Goal: Task Accomplishment & Management: Manage account settings

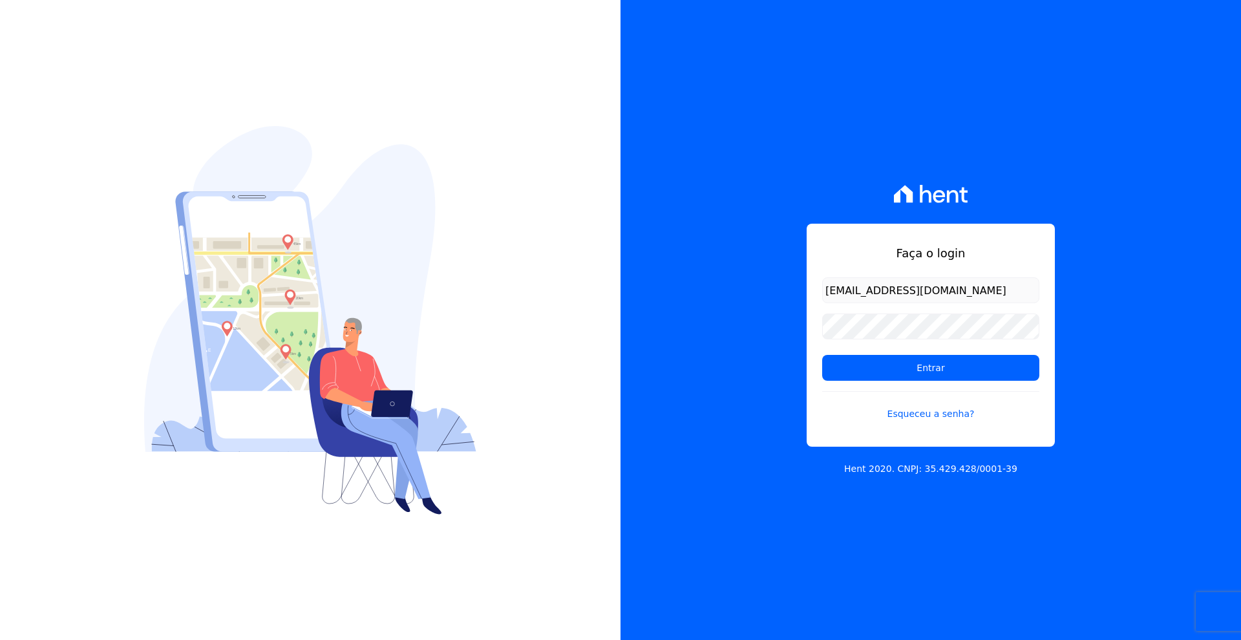
type input "fabio@apiceincorporadora.com.br"
click at [923, 368] on input "Entrar" at bounding box center [930, 368] width 217 height 26
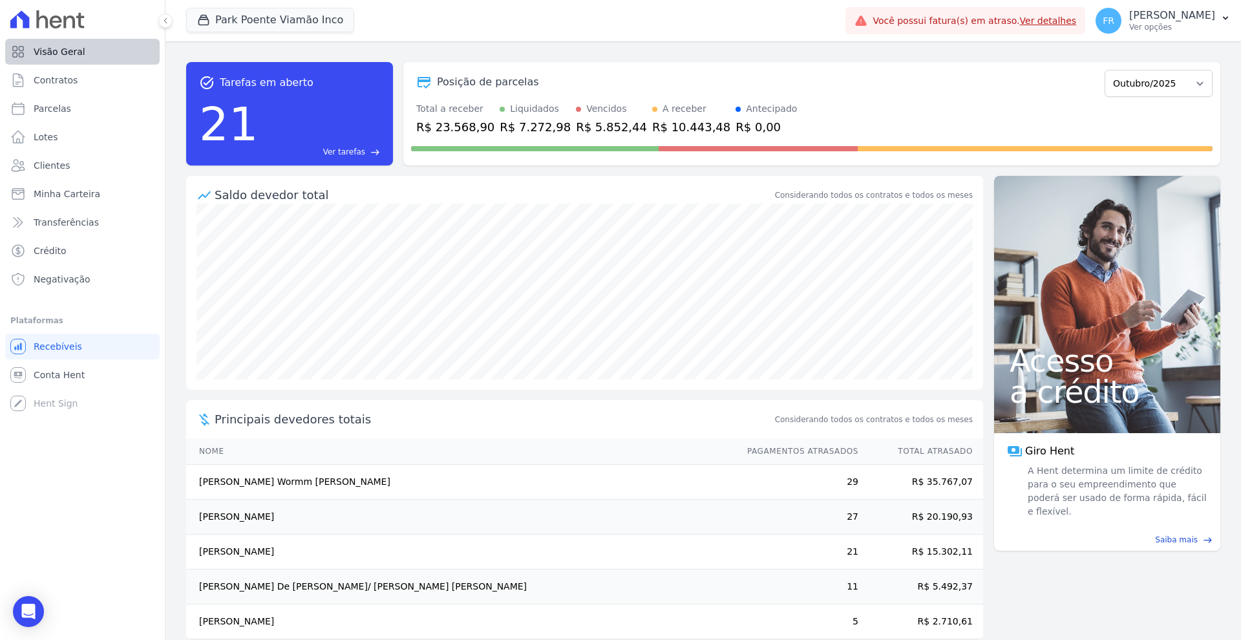
click at [73, 48] on span "Visão Geral" at bounding box center [60, 51] width 52 height 13
click at [217, 16] on button "Park Poente Viamão Inco" at bounding box center [270, 20] width 168 height 25
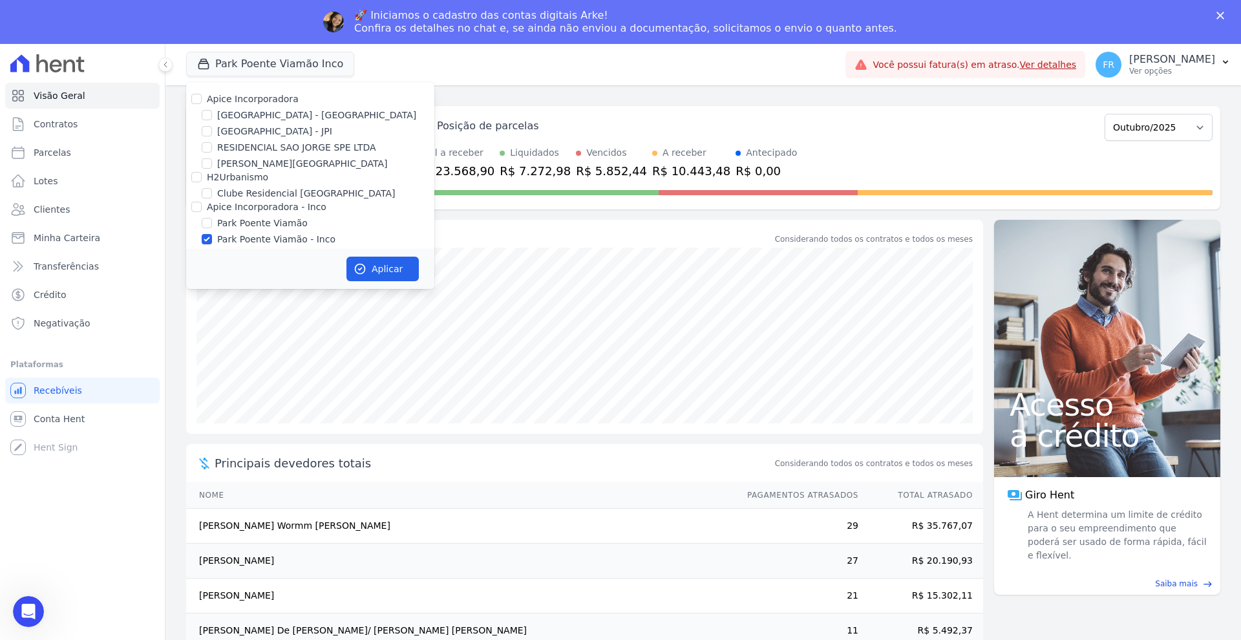
click at [208, 242] on input "Park Poente Viamão - Inco" at bounding box center [207, 239] width 10 height 10
checkbox input "false"
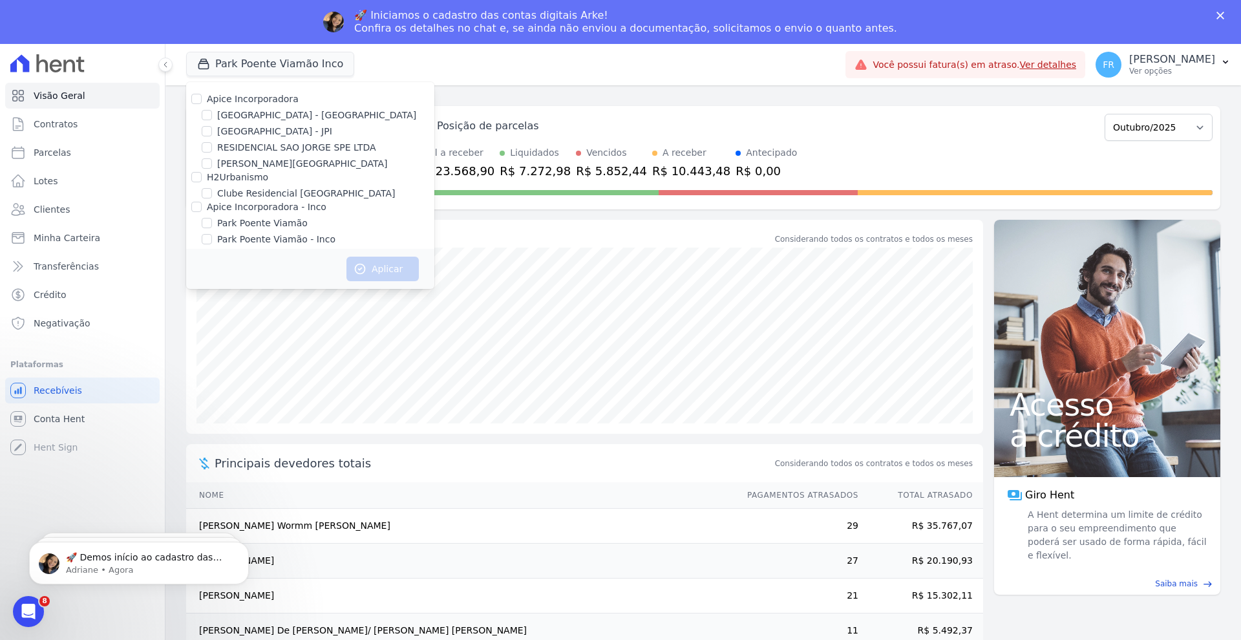
click at [195, 209] on input "Apice Incorporadora - Inco" at bounding box center [196, 207] width 10 height 10
checkbox input "true"
click at [376, 266] on button "Aplicar" at bounding box center [383, 269] width 72 height 25
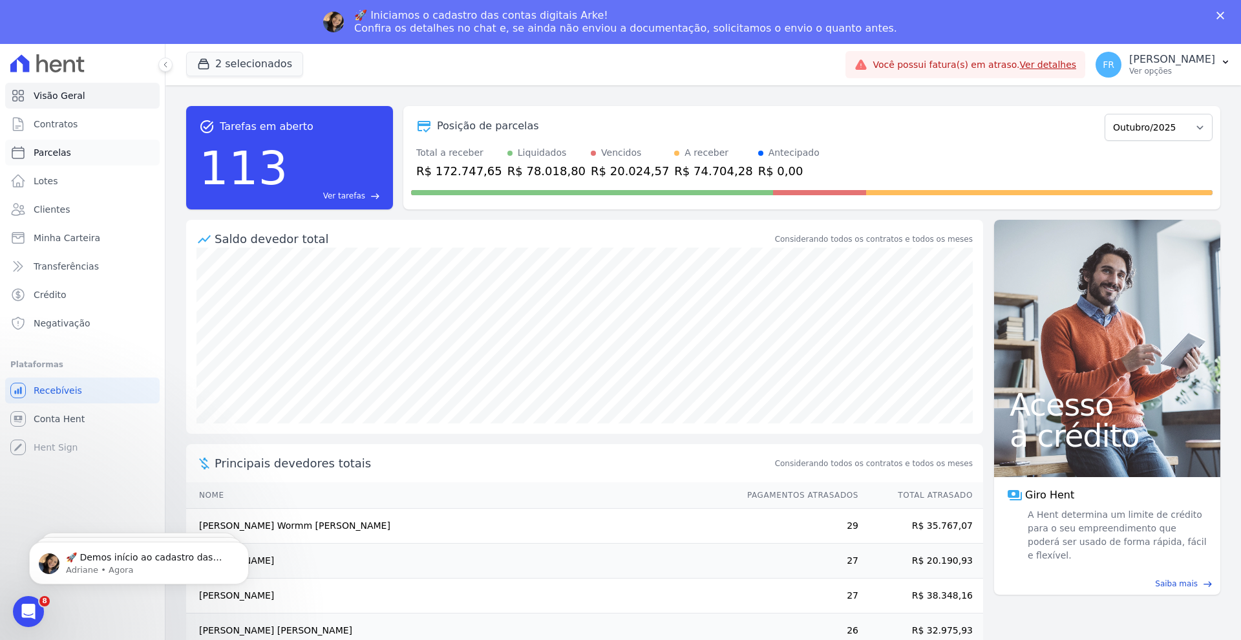
click at [63, 154] on span "Parcelas" at bounding box center [53, 152] width 38 height 13
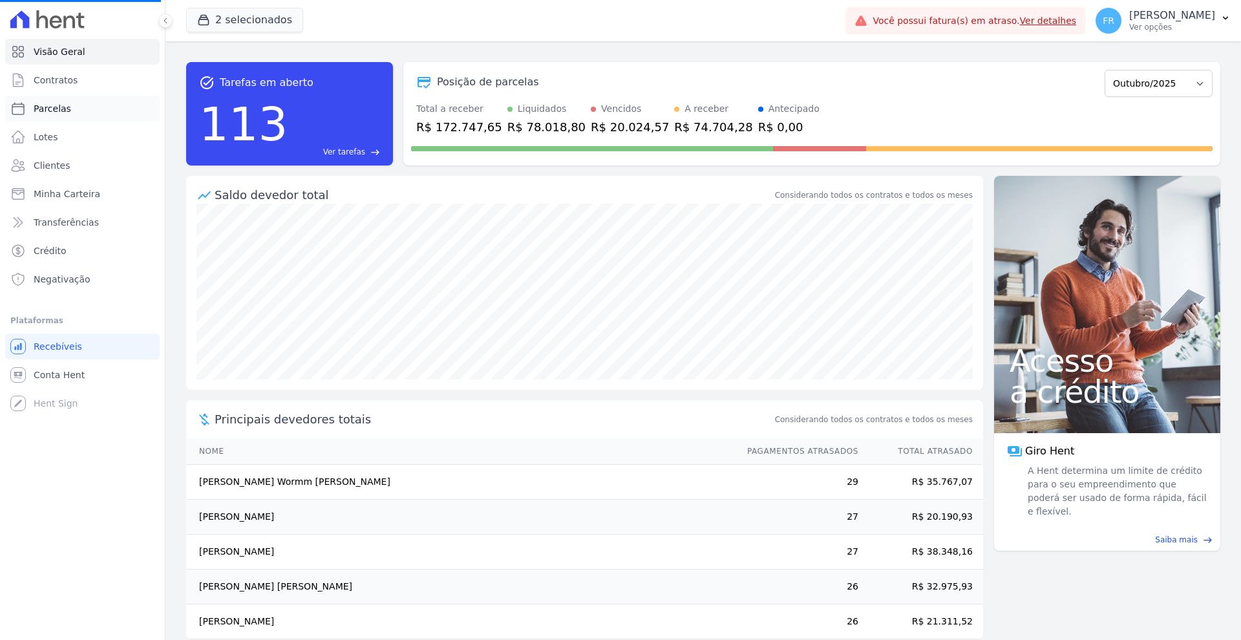
select select
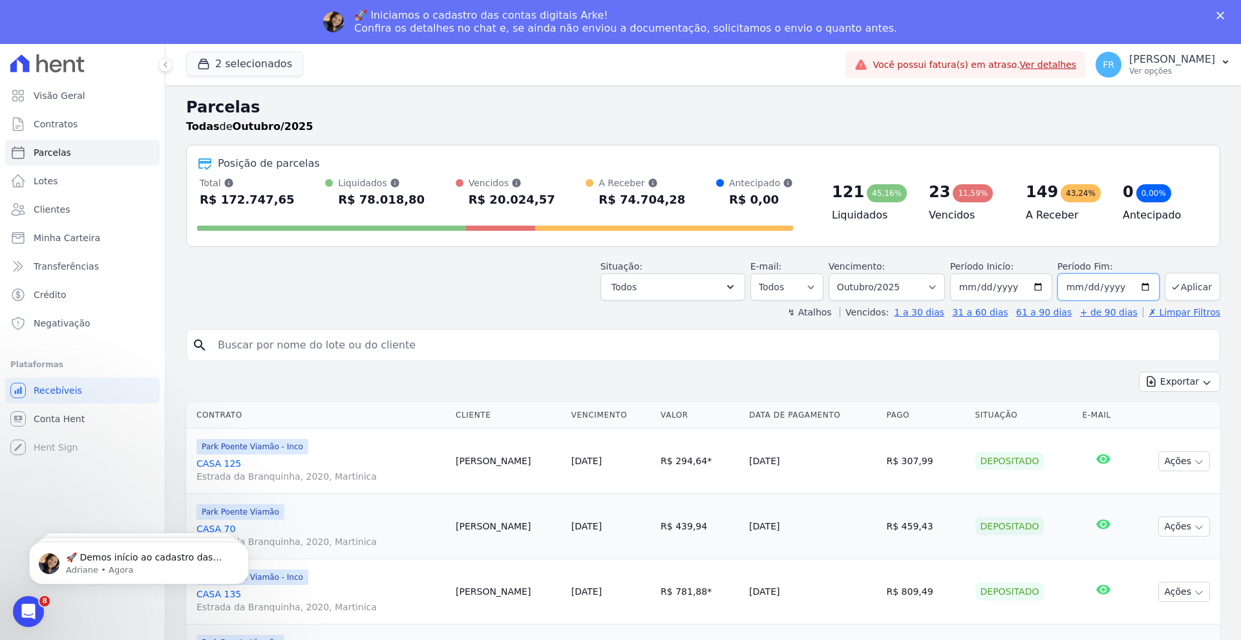
click at [1122, 289] on input "2025-10-31" at bounding box center [1109, 287] width 102 height 27
click at [1137, 288] on input "2025-10-31" at bounding box center [1109, 287] width 102 height 27
click at [1186, 289] on button "Aplicar" at bounding box center [1193, 287] width 56 height 28
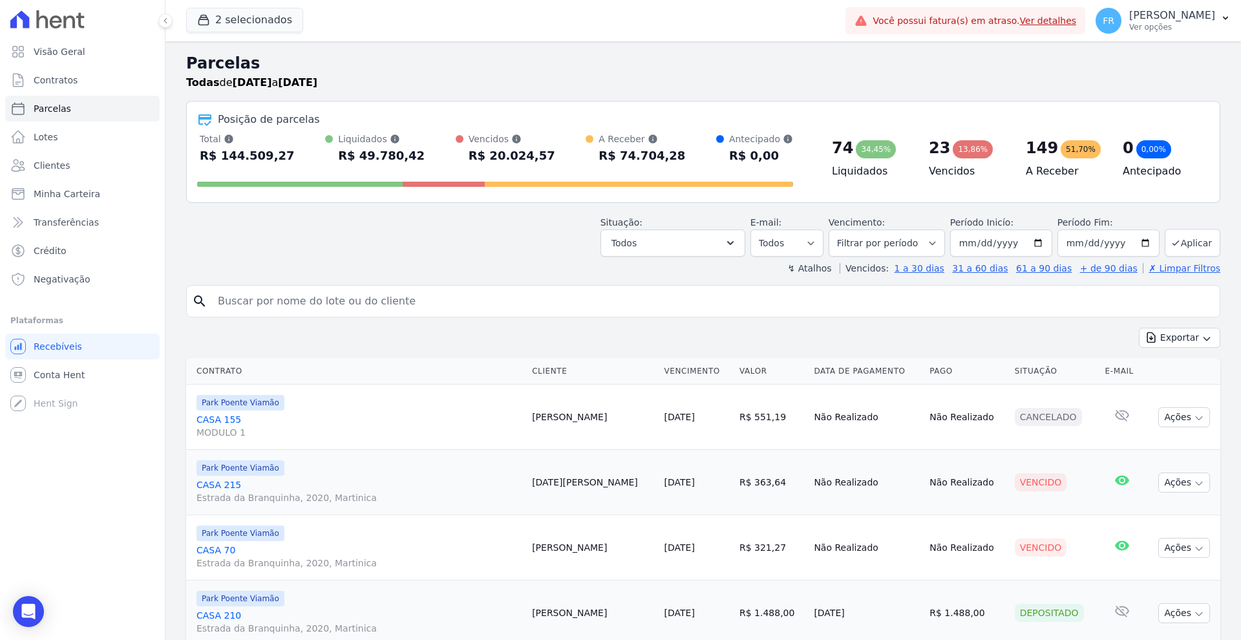
select select
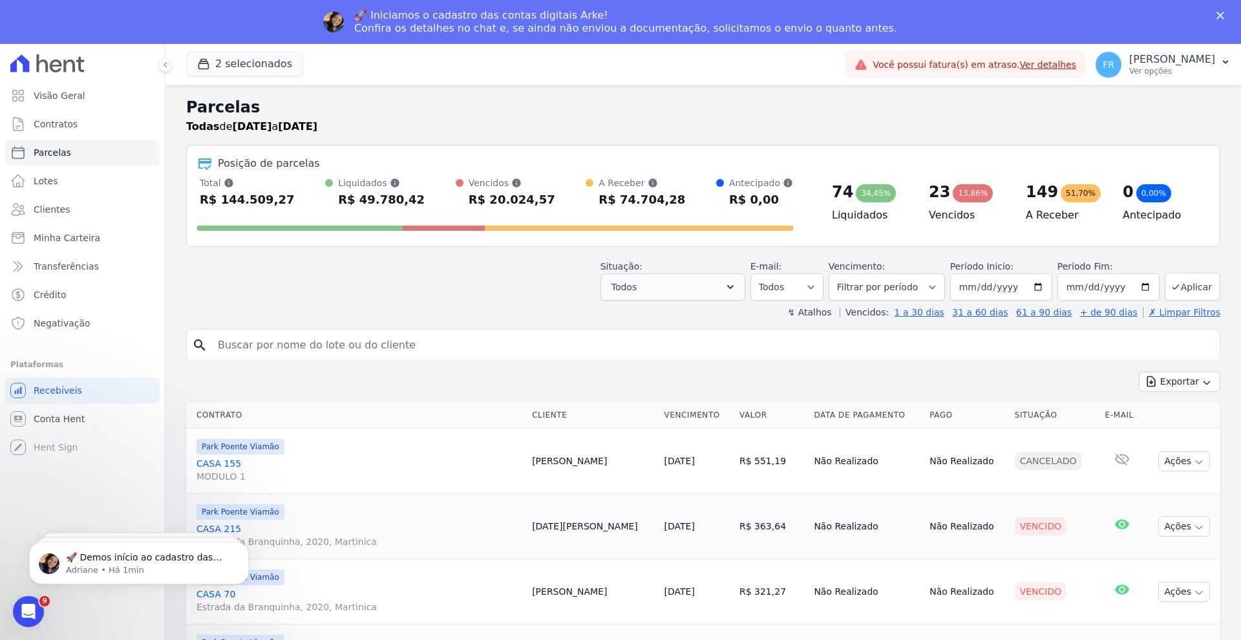
click at [725, 286] on button "Todos" at bounding box center [673, 287] width 145 height 27
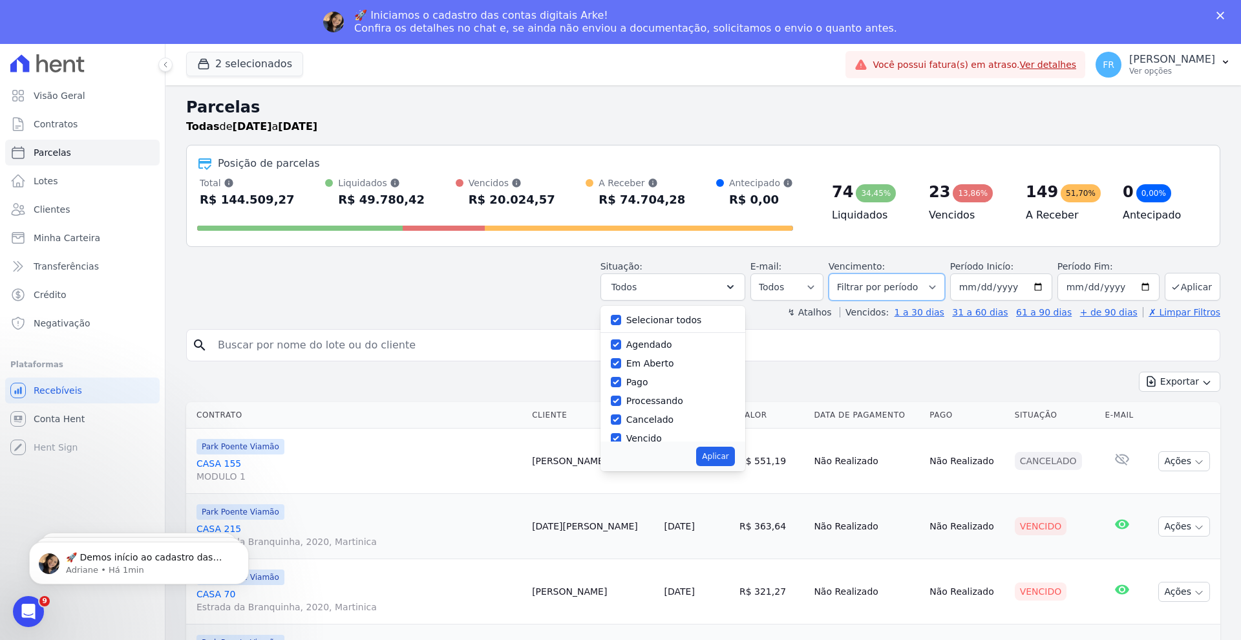
select select "all"
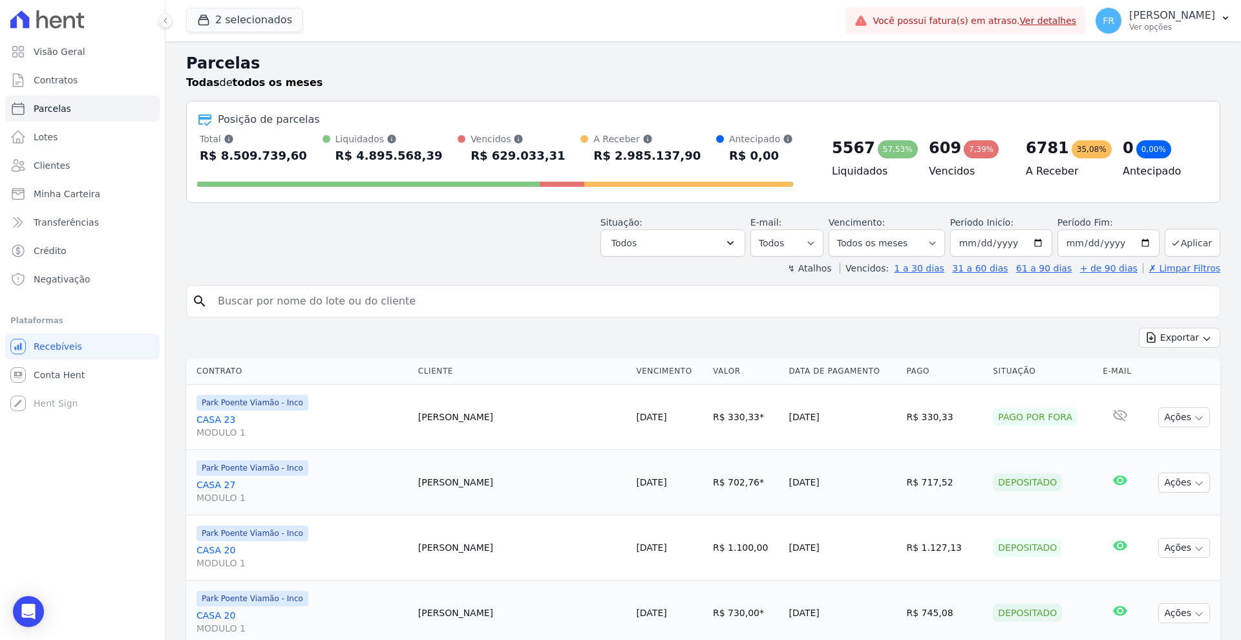
select select
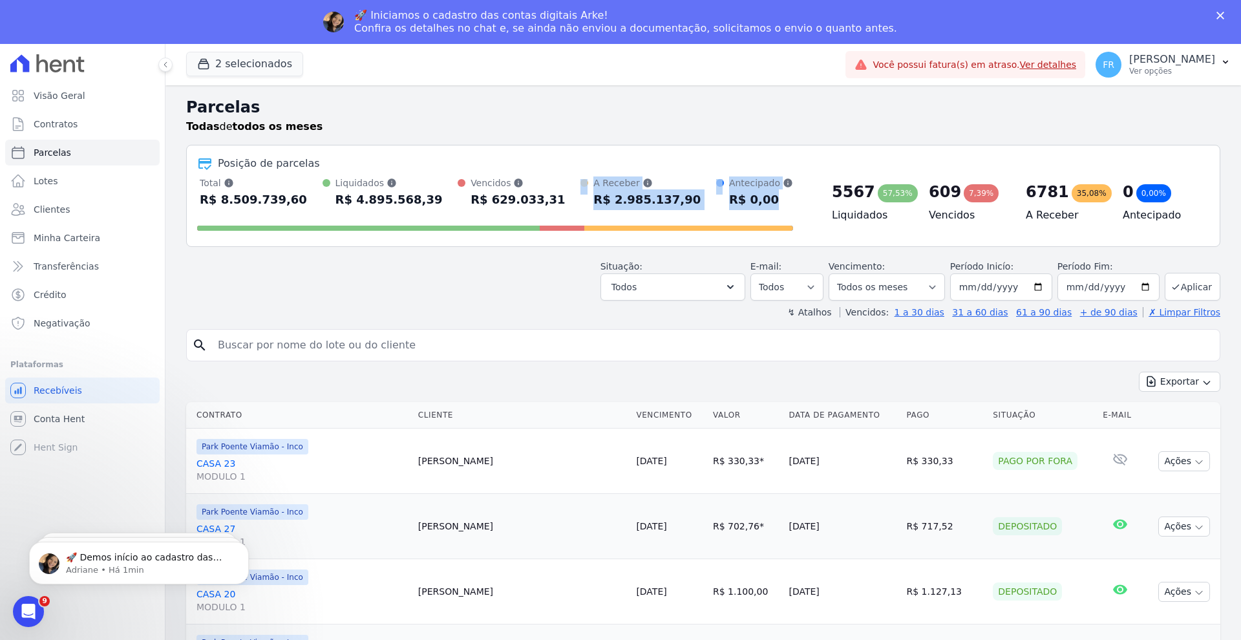
drag, startPoint x: 585, startPoint y: 180, endPoint x: 694, endPoint y: 197, distance: 110.6
click at [690, 212] on div "Total Soma das parcelas pagas, vencidas, em aberto e agendadas. Não considera p…" at bounding box center [495, 206] width 596 height 59
click at [694, 197] on div "Total Soma das parcelas pagas, vencidas, em aberto e agendadas. Não considera p…" at bounding box center [495, 194] width 596 height 34
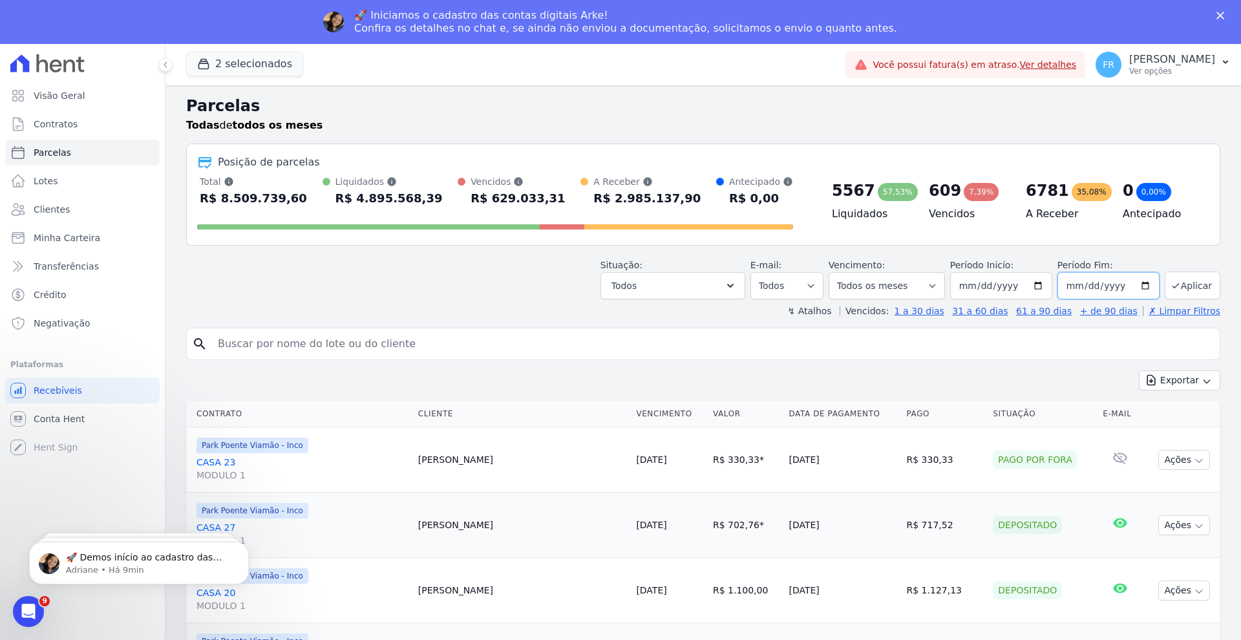
click at [1148, 288] on input "[DATE]" at bounding box center [1109, 285] width 102 height 27
click at [65, 181] on link "Lotes" at bounding box center [82, 181] width 155 height 26
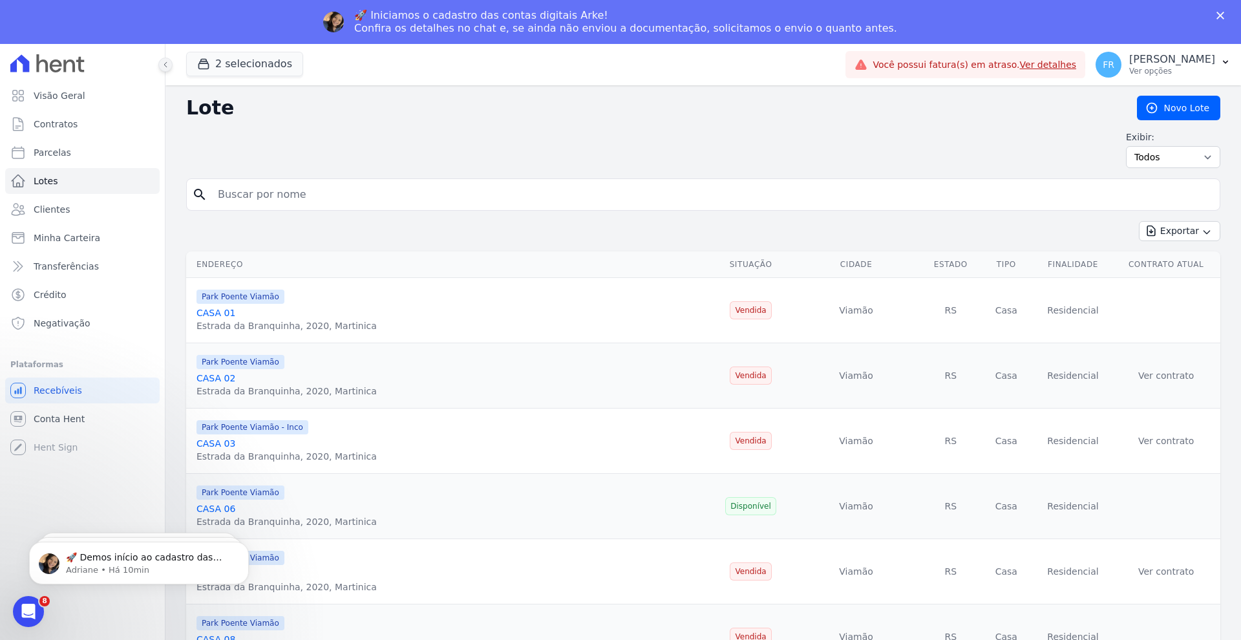
click at [163, 64] on icon at bounding box center [166, 65] width 8 height 8
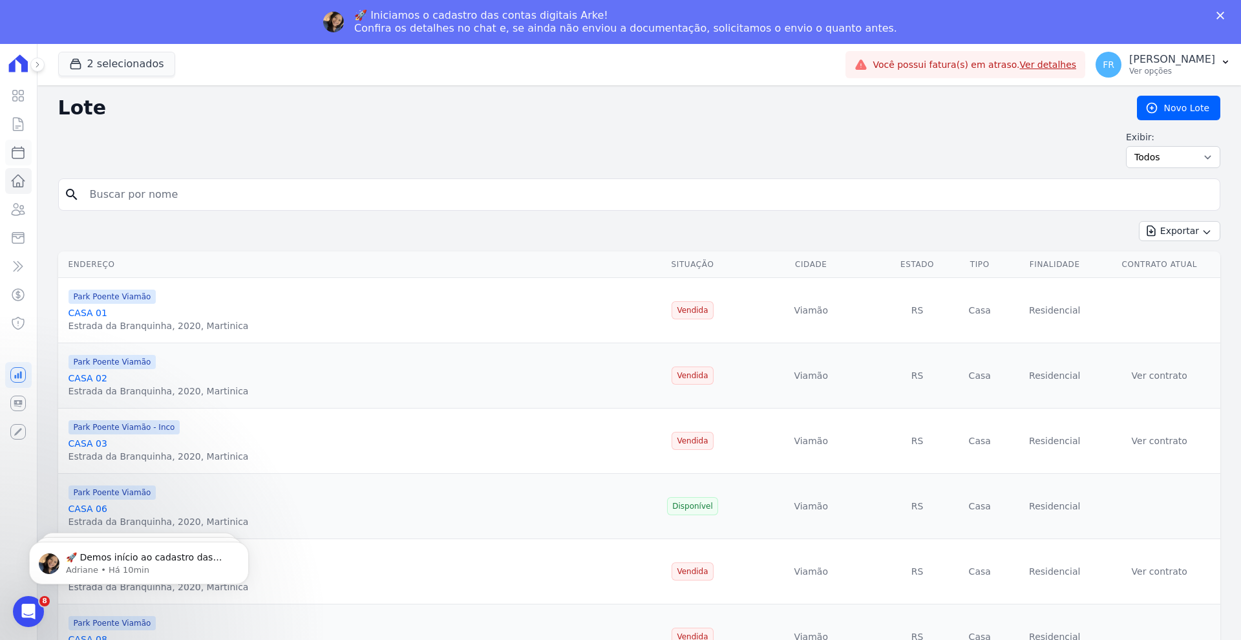
click at [17, 141] on link "Parcelas" at bounding box center [18, 153] width 27 height 26
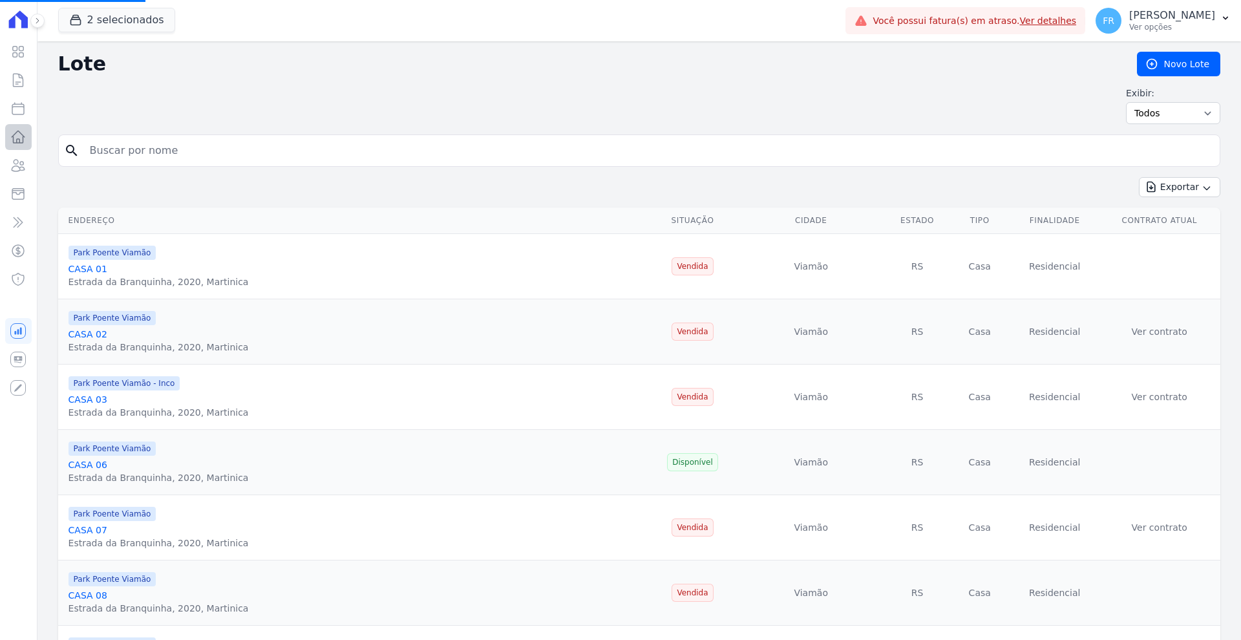
select select
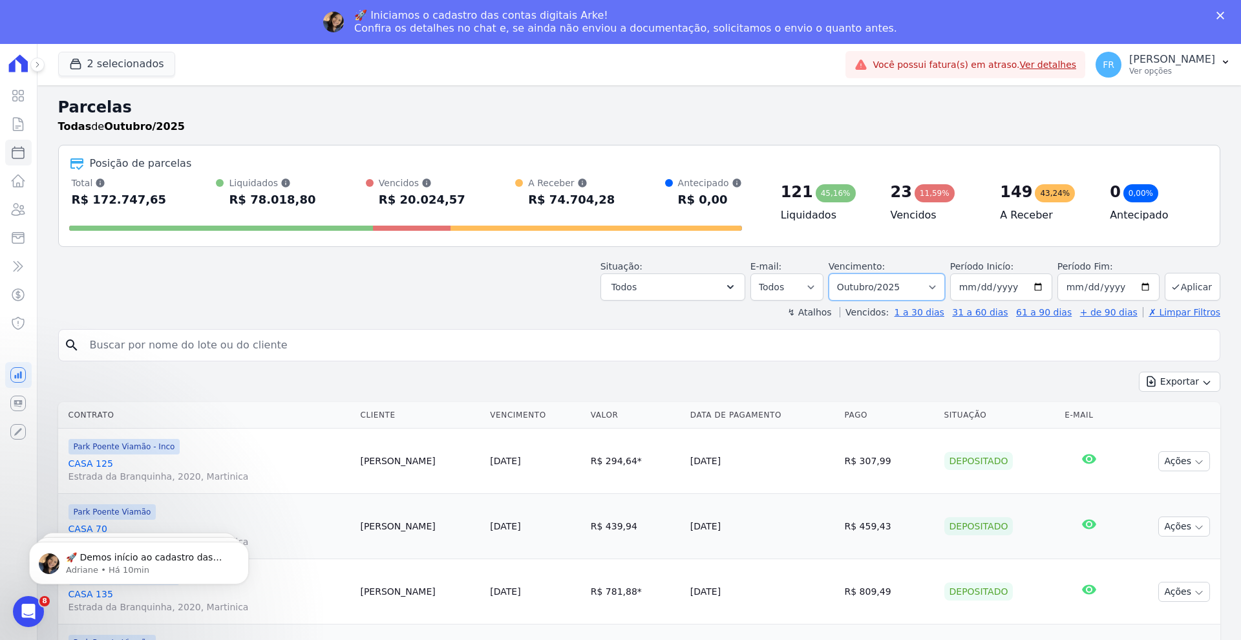
select select "11/2025"
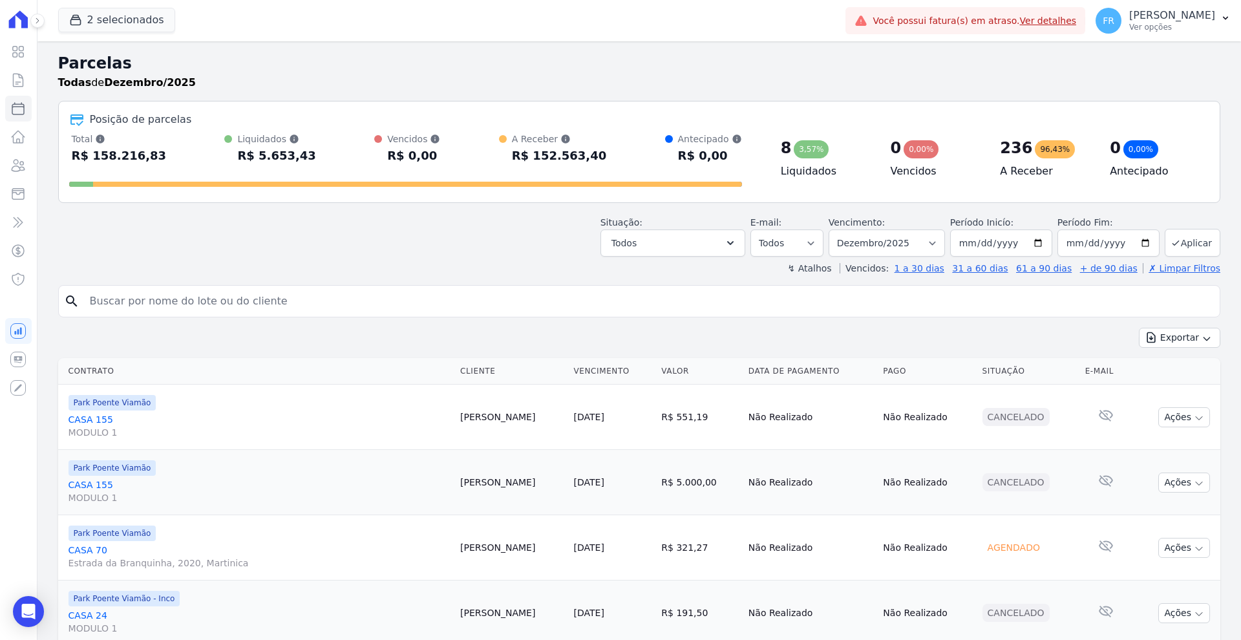
select select
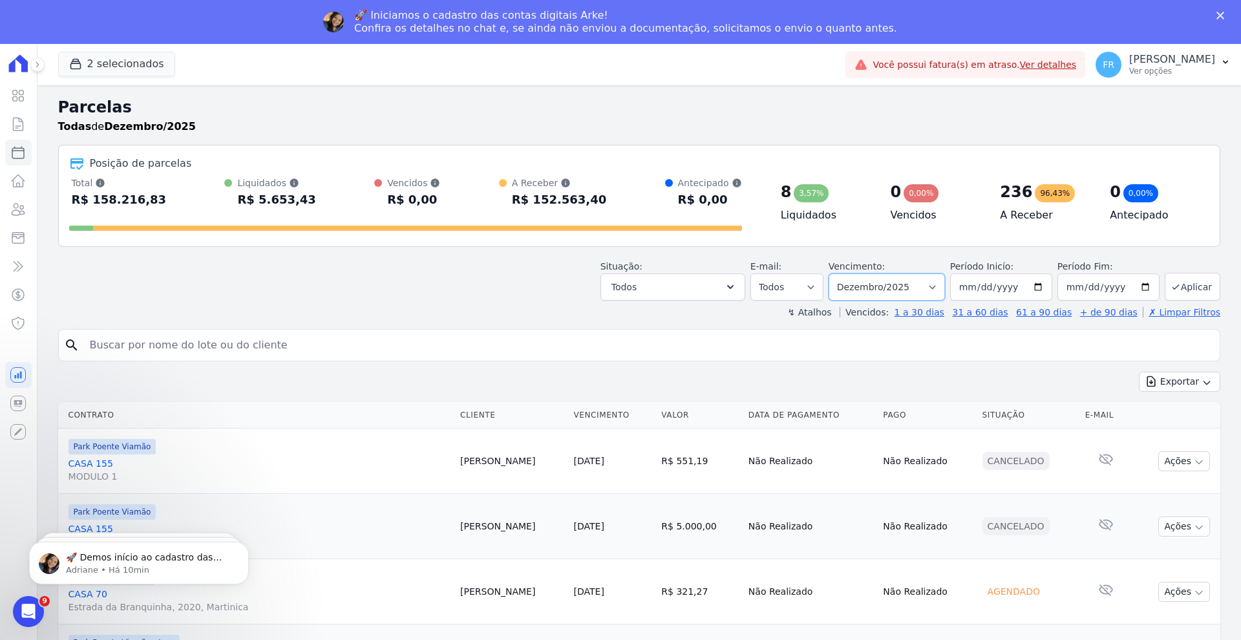
select select "01/2026"
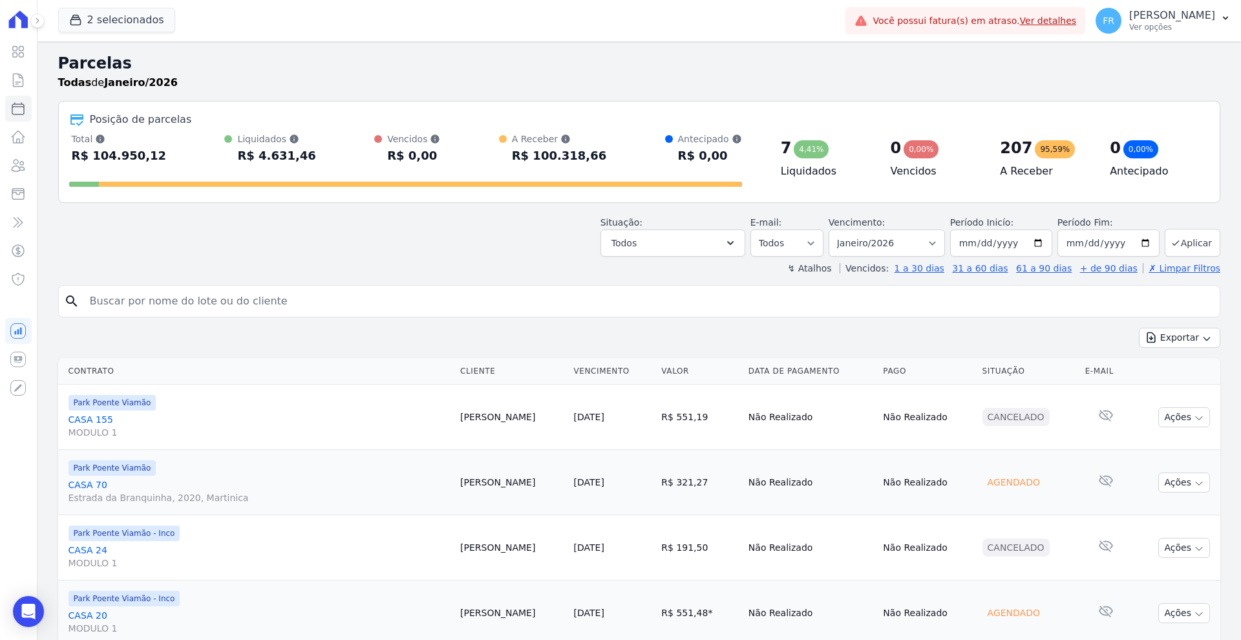
select select
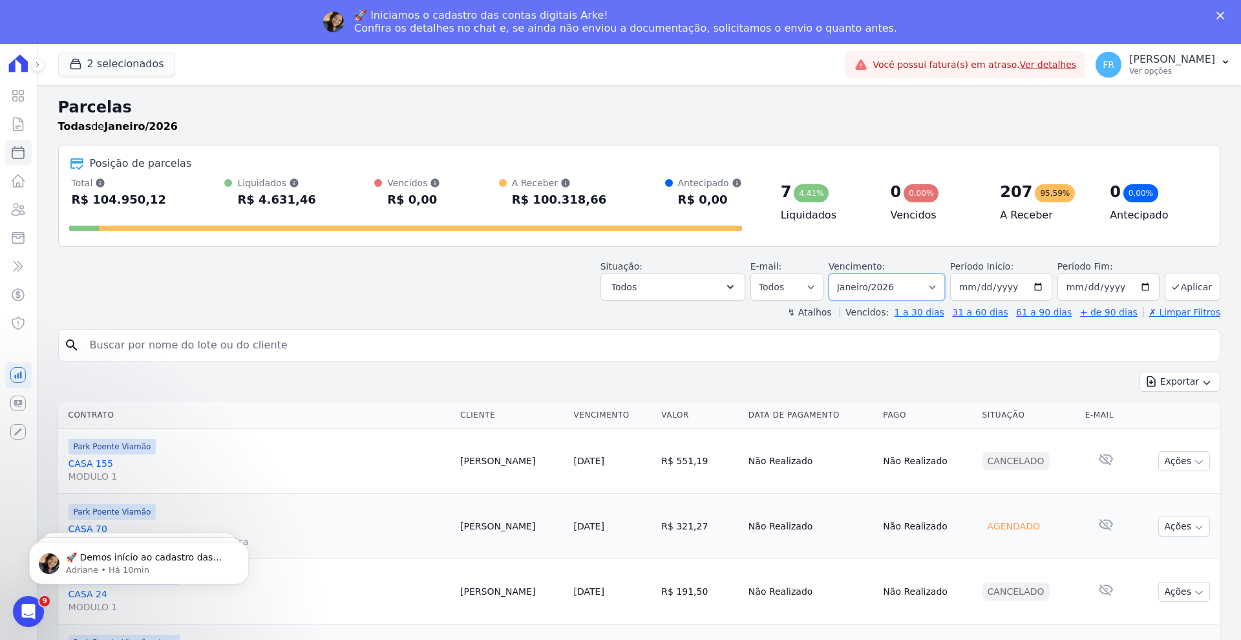
select select "02/2026"
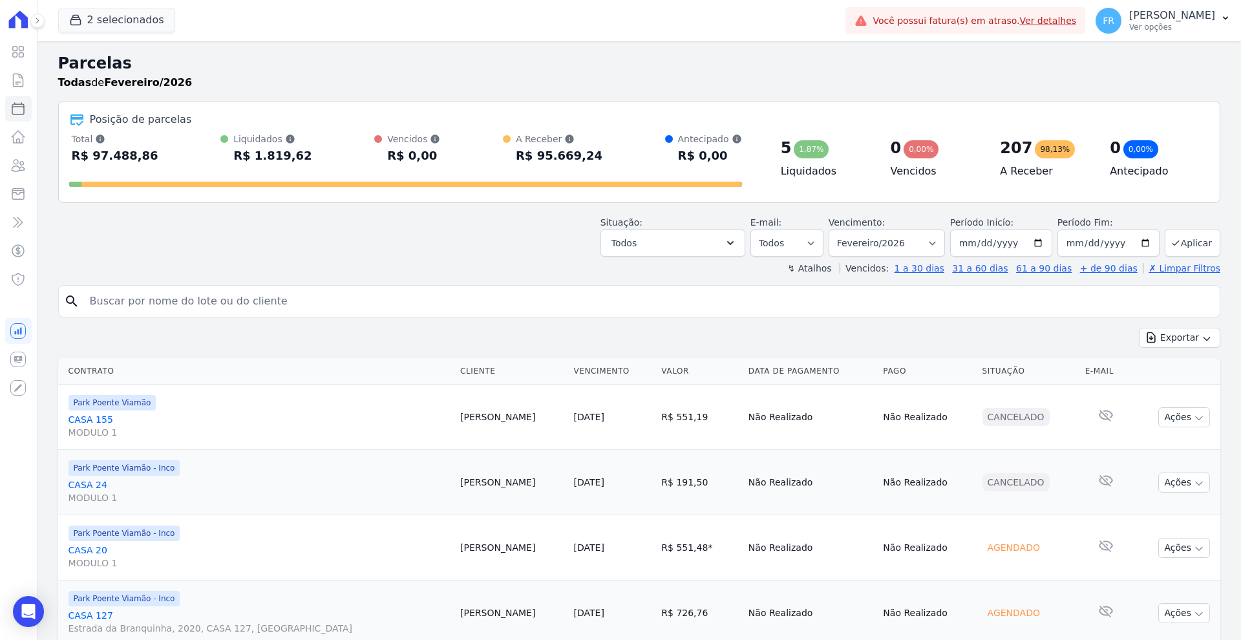
select select
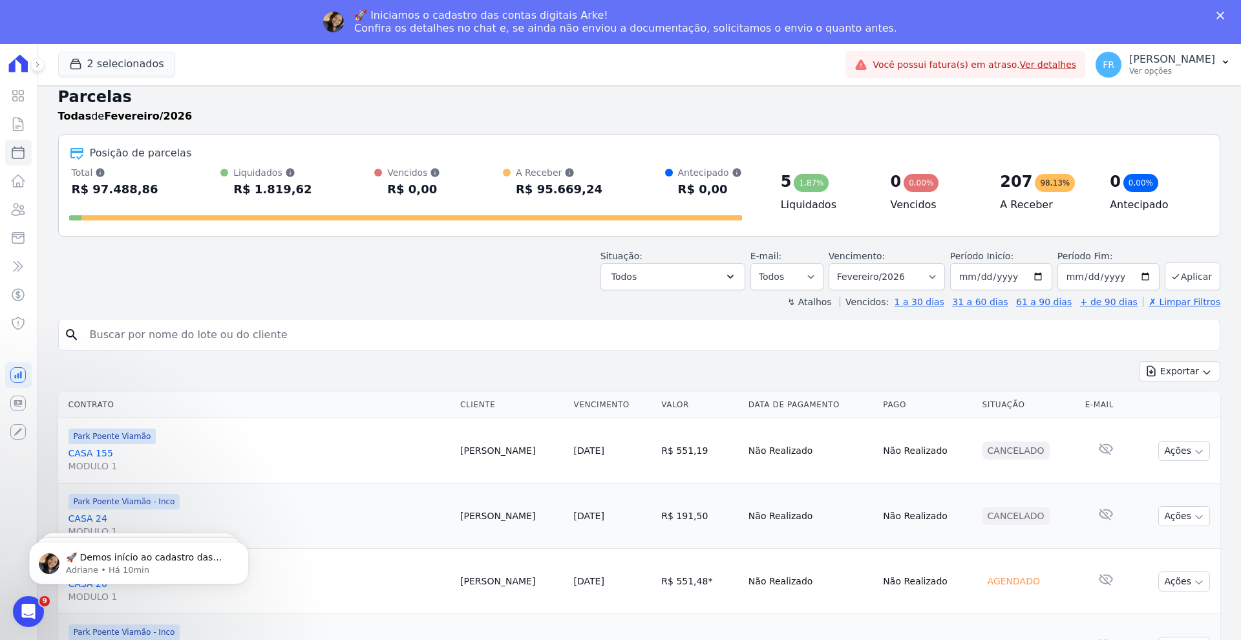
scroll to position [11, 0]
